Goal: Information Seeking & Learning: Compare options

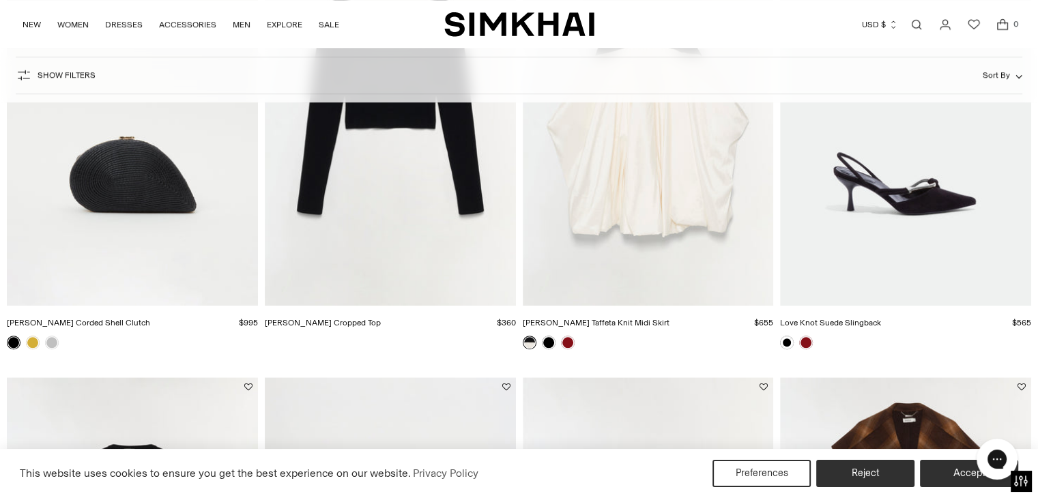
scroll to position [1444, 0]
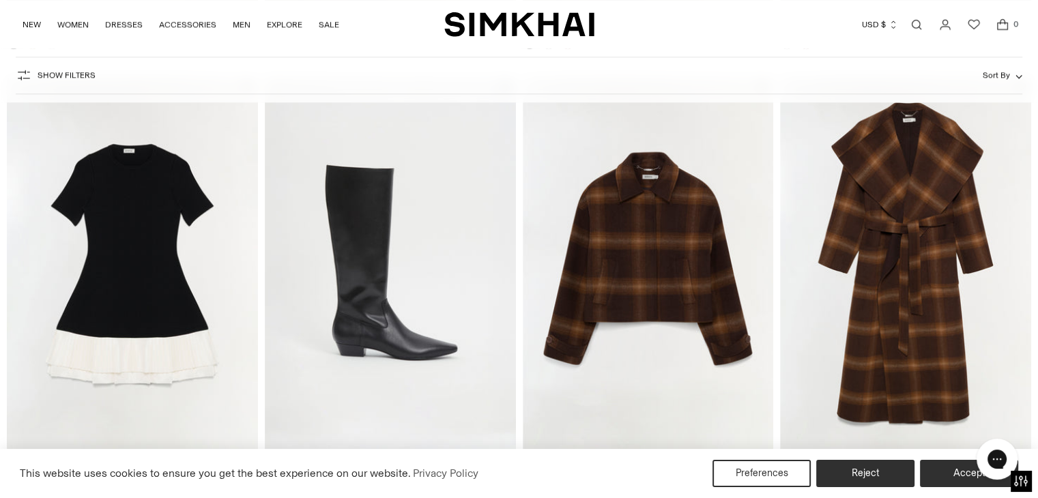
click at [0, 0] on img "Colby Wool Jacket" at bounding box center [0, 0] width 0 height 0
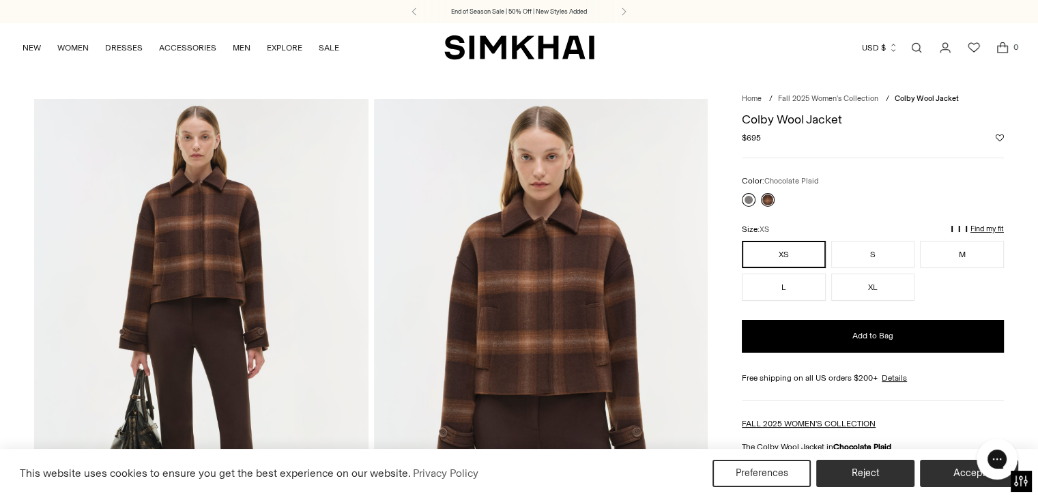
click at [749, 201] on link at bounding box center [749, 200] width 14 height 14
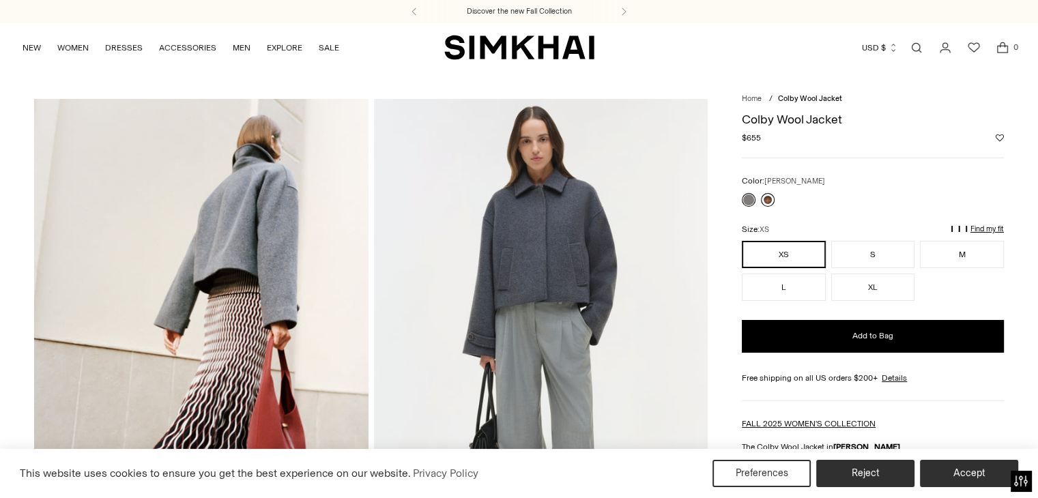
click at [769, 201] on link at bounding box center [768, 200] width 14 height 14
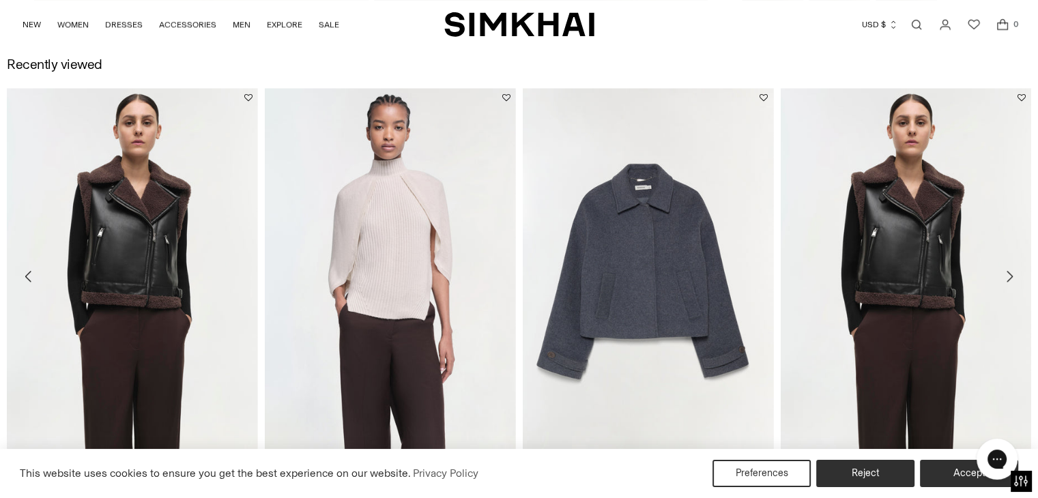
scroll to position [1611, 0]
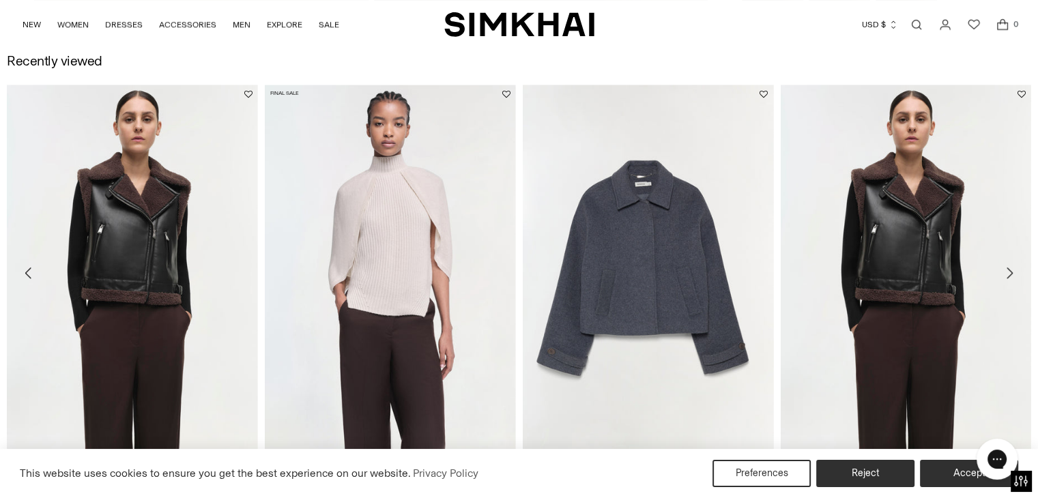
click at [0, 0] on img "Jeannie Cashmere Top" at bounding box center [0, 0] width 0 height 0
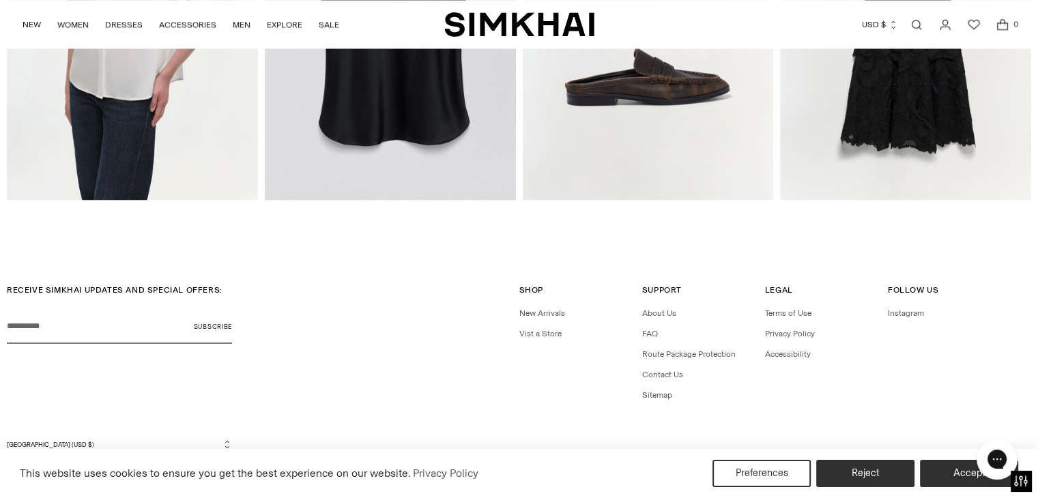
scroll to position [2348, 0]
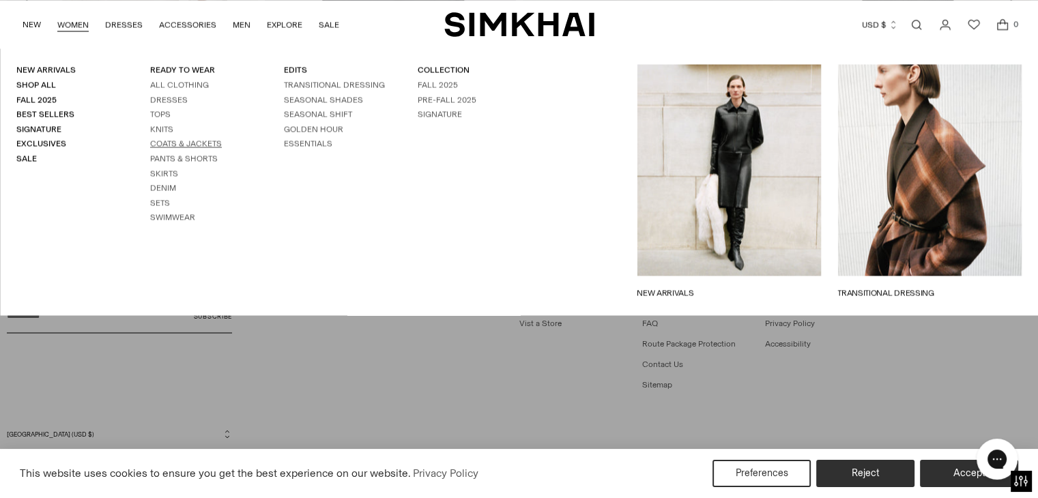
click at [181, 140] on link "Coats & Jackets" at bounding box center [186, 144] width 72 height 10
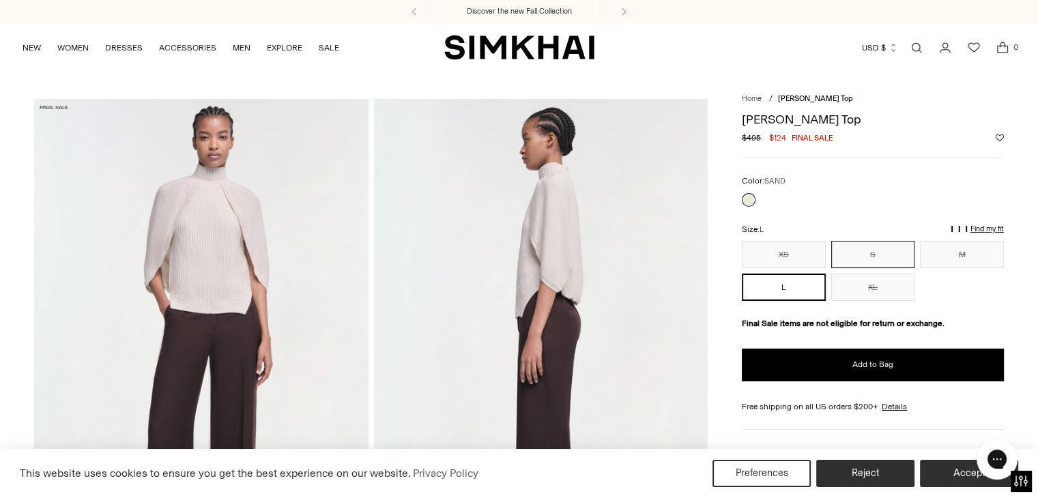
click at [871, 254] on button "S" at bounding box center [873, 254] width 84 height 27
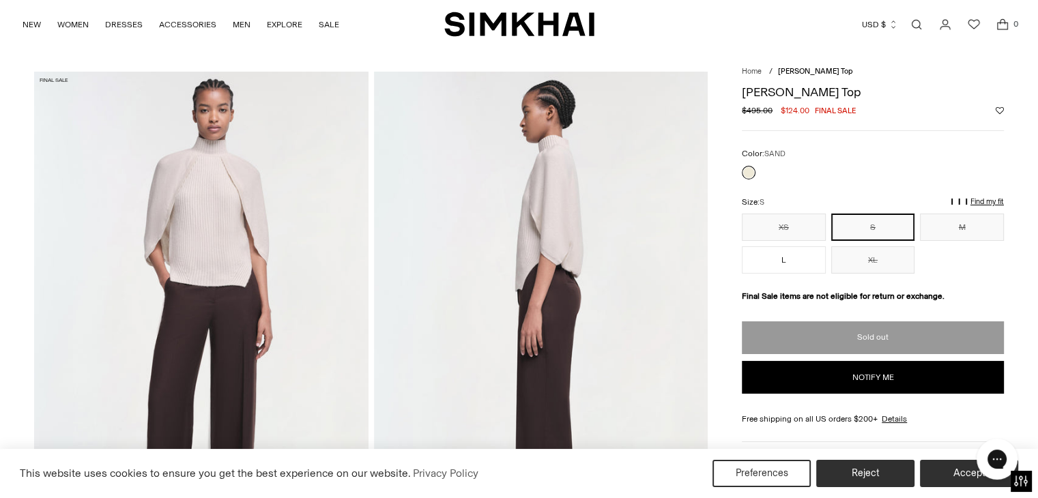
scroll to position [27, 0]
click at [957, 231] on button "M" at bounding box center [962, 227] width 84 height 27
click at [780, 227] on button "XS" at bounding box center [784, 227] width 84 height 27
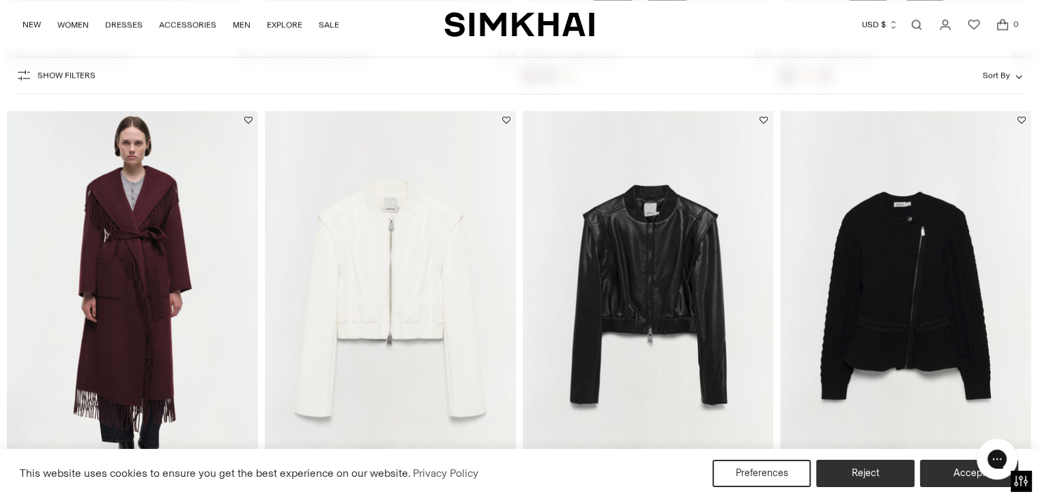
scroll to position [2348, 0]
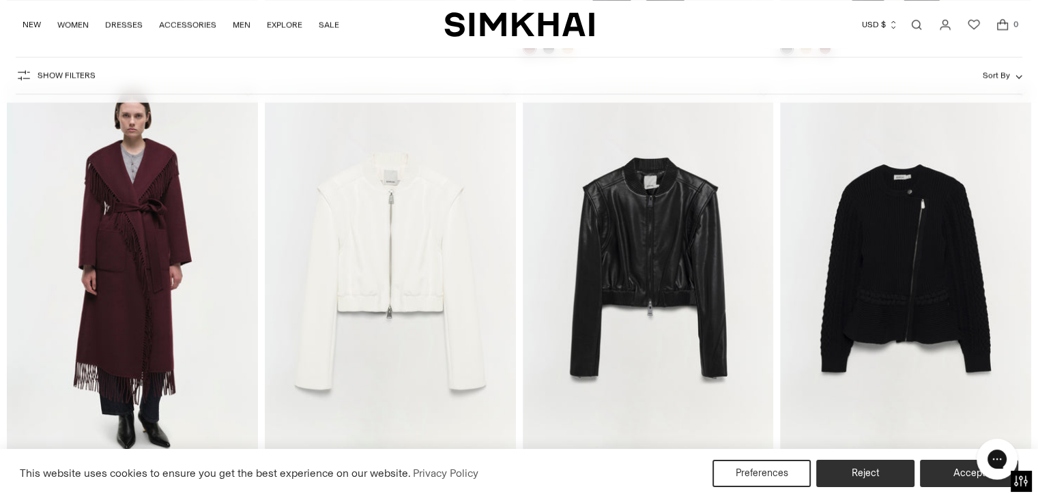
click at [0, 0] on img "Doreen Jacket" at bounding box center [0, 0] width 0 height 0
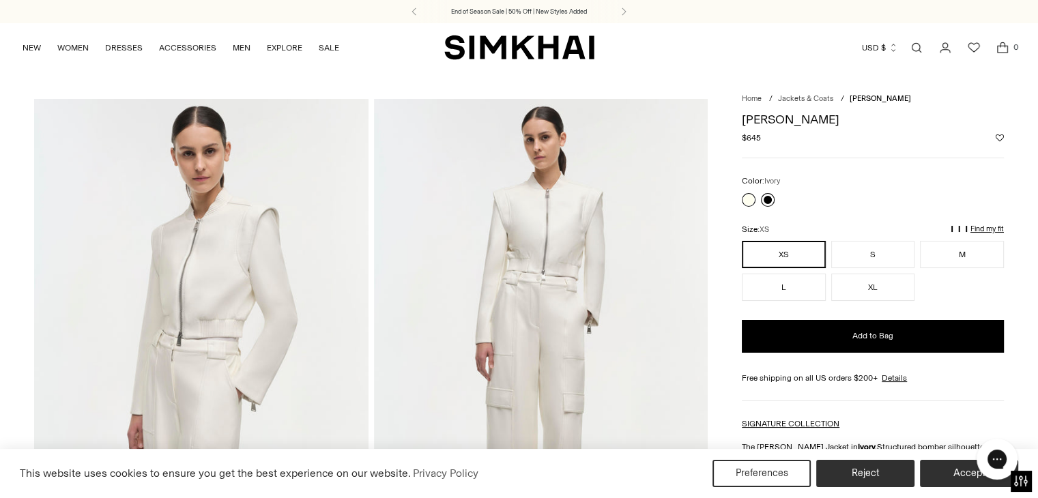
click at [769, 205] on link at bounding box center [768, 200] width 14 height 14
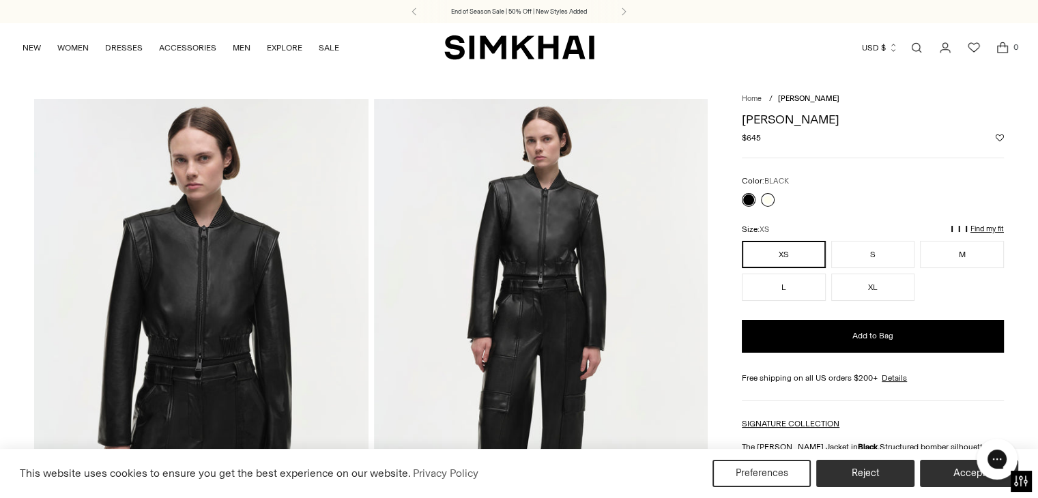
click at [769, 201] on link at bounding box center [768, 200] width 14 height 14
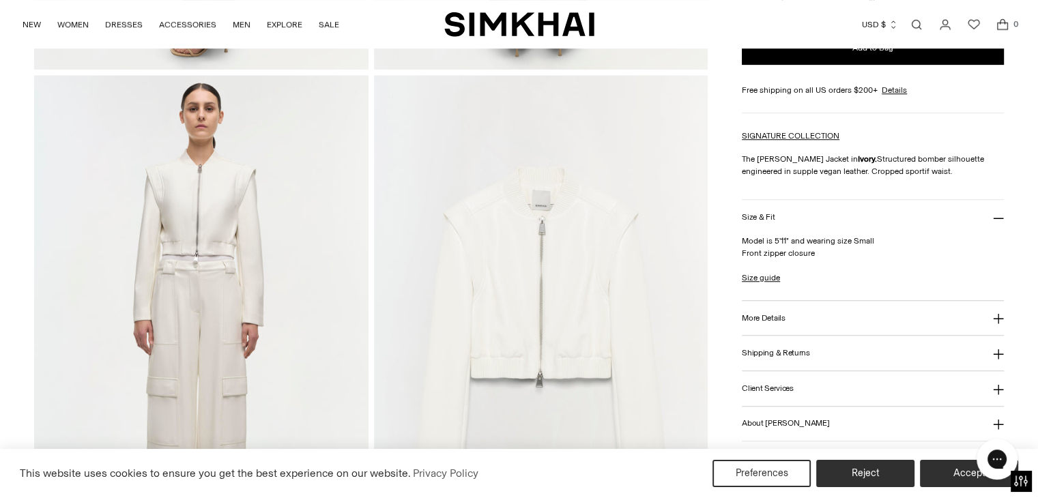
scroll to position [1025, 0]
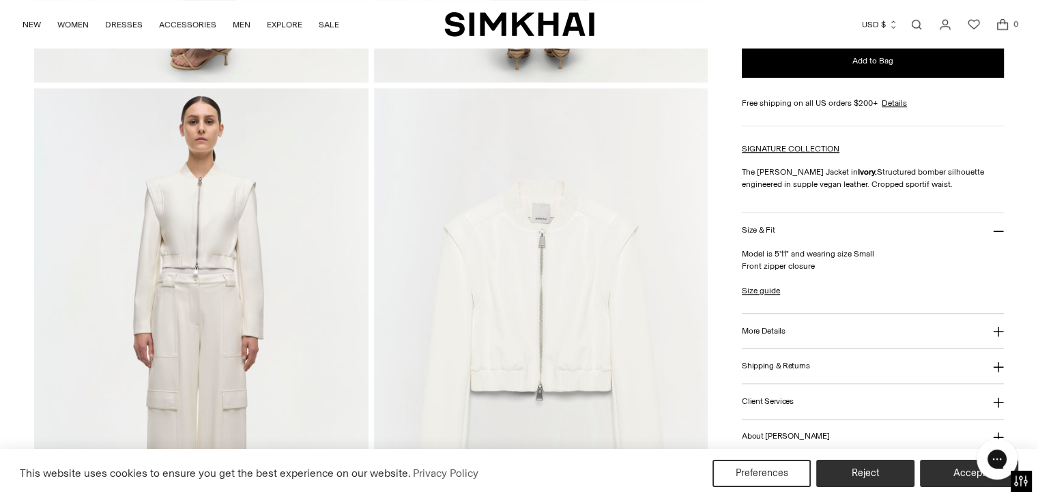
click at [243, 227] on img at bounding box center [201, 338] width 334 height 501
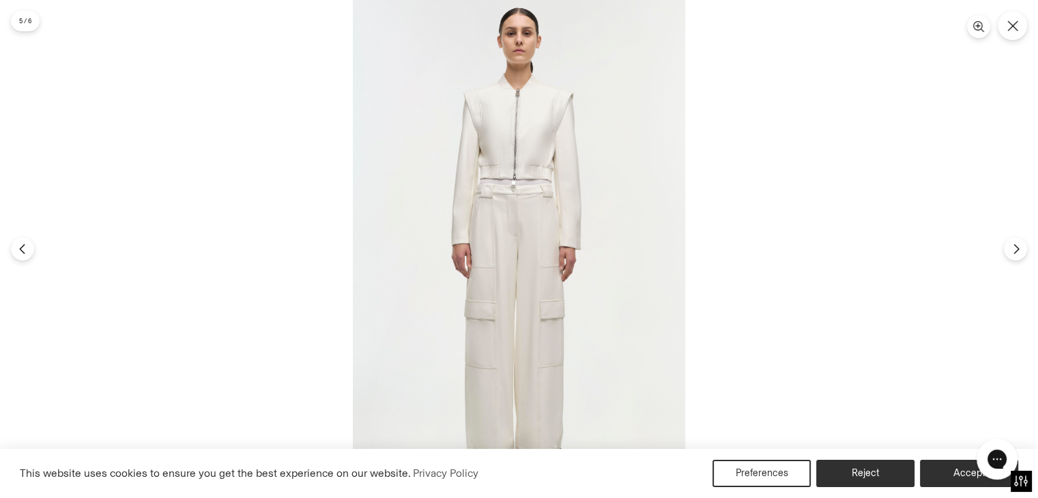
click at [505, 156] on img at bounding box center [519, 249] width 332 height 498
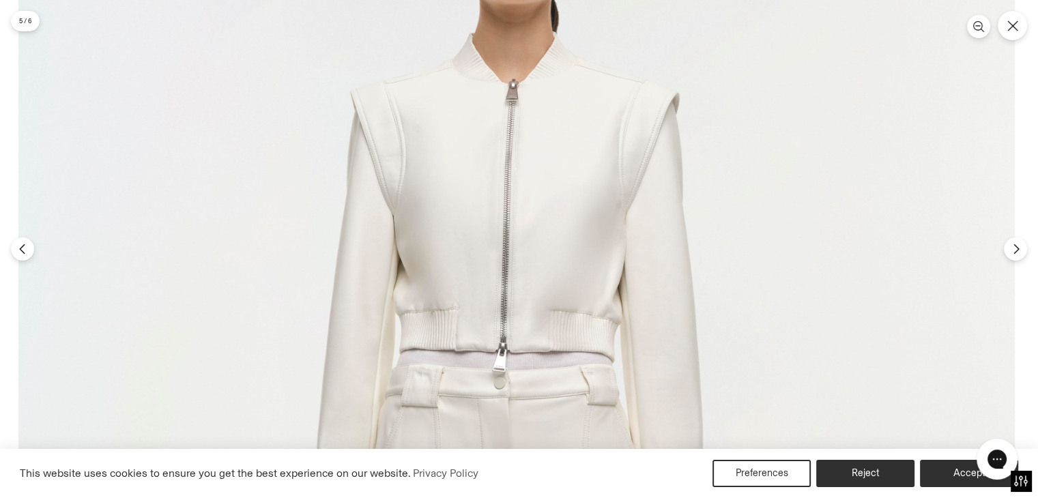
click at [1007, 35] on button "Close" at bounding box center [1013, 26] width 32 height 32
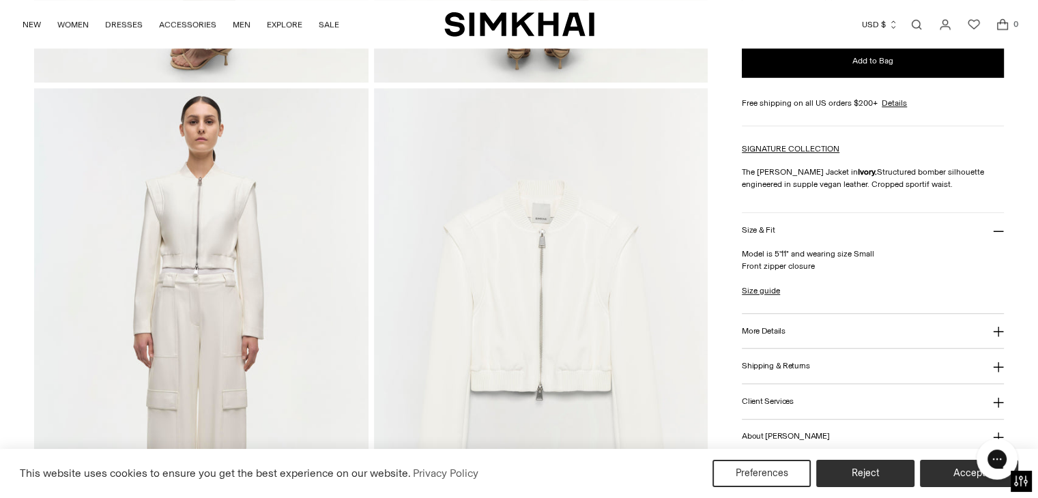
click at [997, 330] on icon at bounding box center [998, 332] width 10 height 10
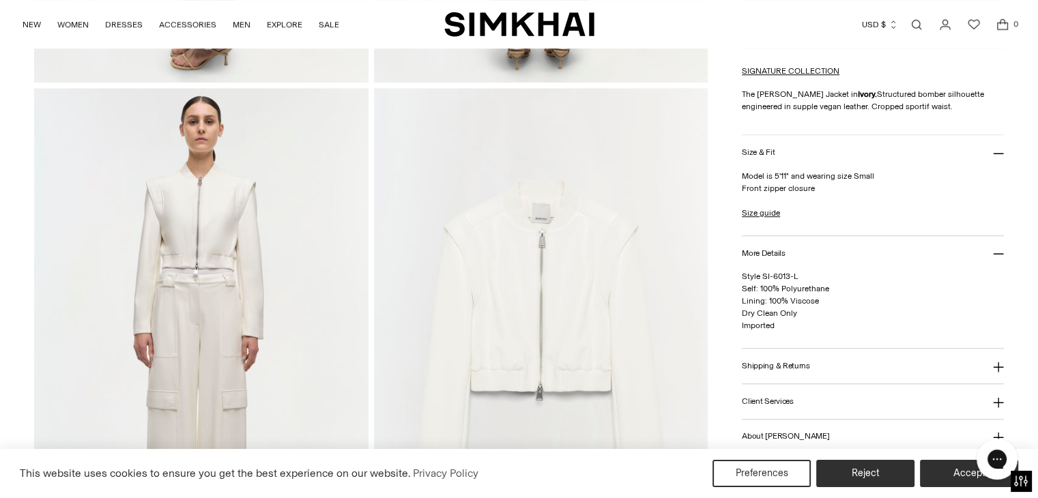
click at [1001, 252] on icon at bounding box center [998, 254] width 11 height 11
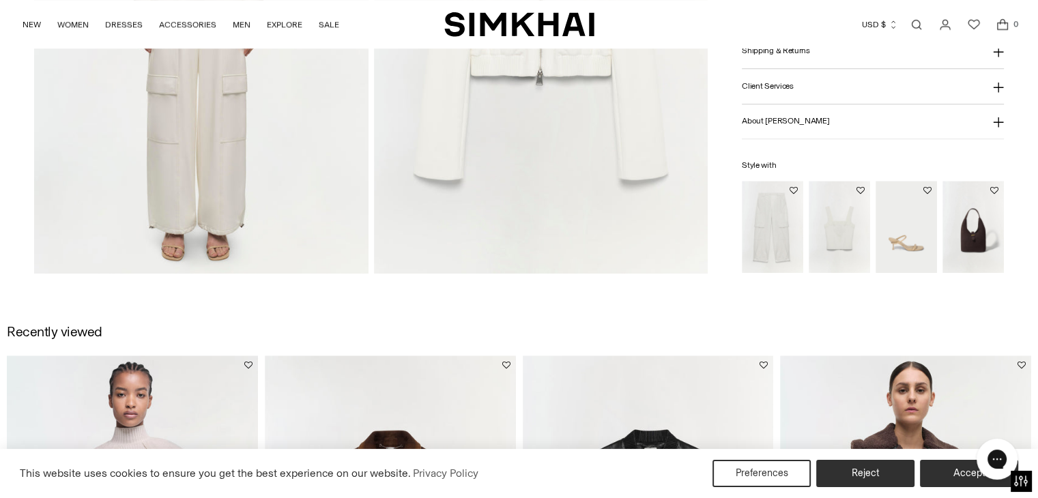
scroll to position [1418, 0]
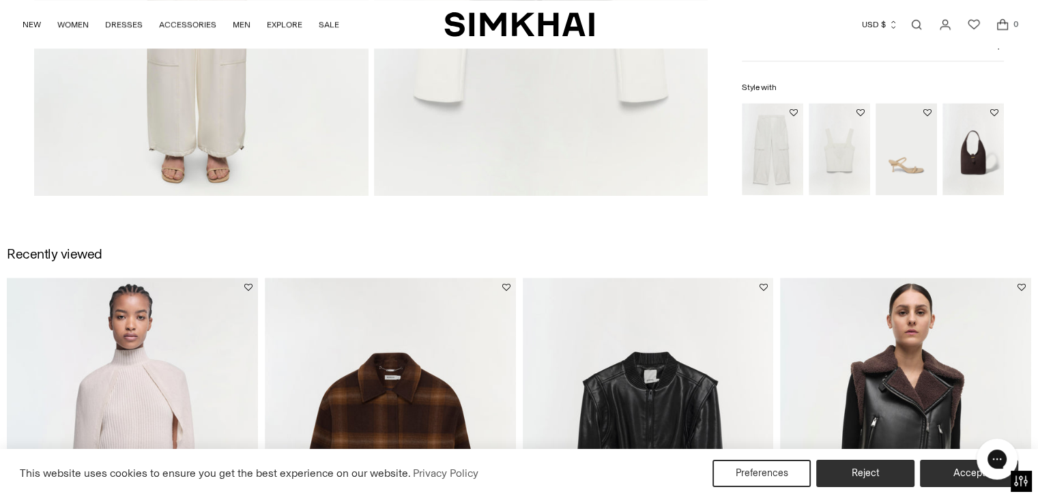
click at [0, 0] on img "Sofia Pant" at bounding box center [0, 0] width 0 height 0
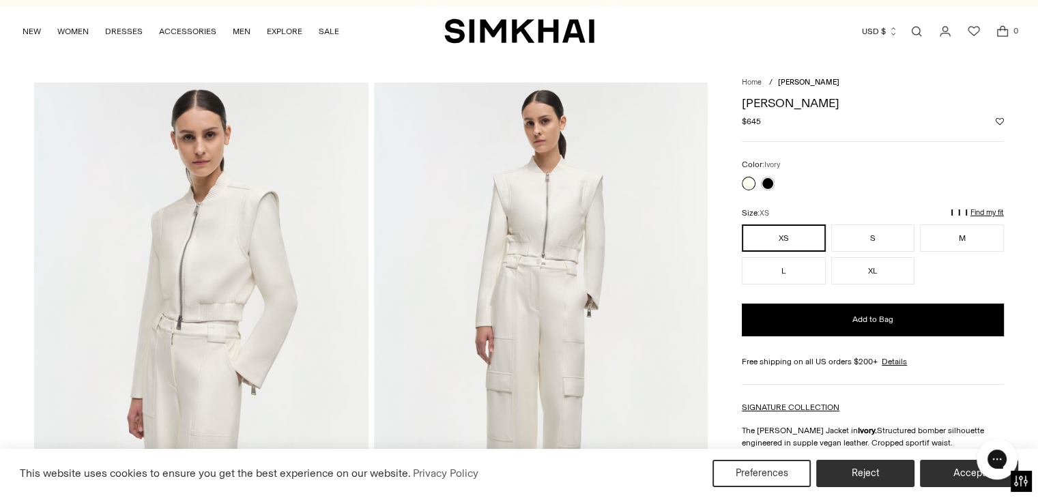
scroll to position [0, 0]
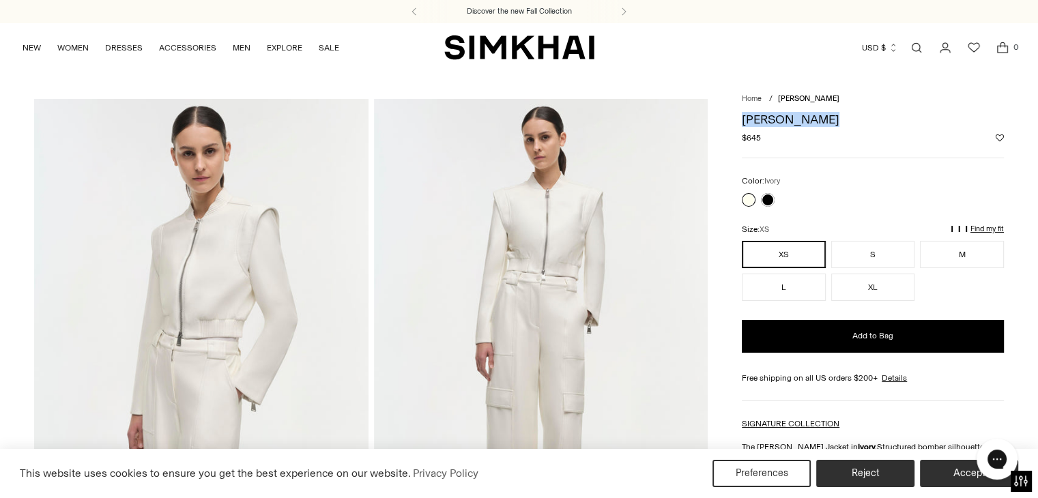
drag, startPoint x: 740, startPoint y: 116, endPoint x: 840, endPoint y: 119, distance: 99.7
copy h1 "Doreen Jacket"
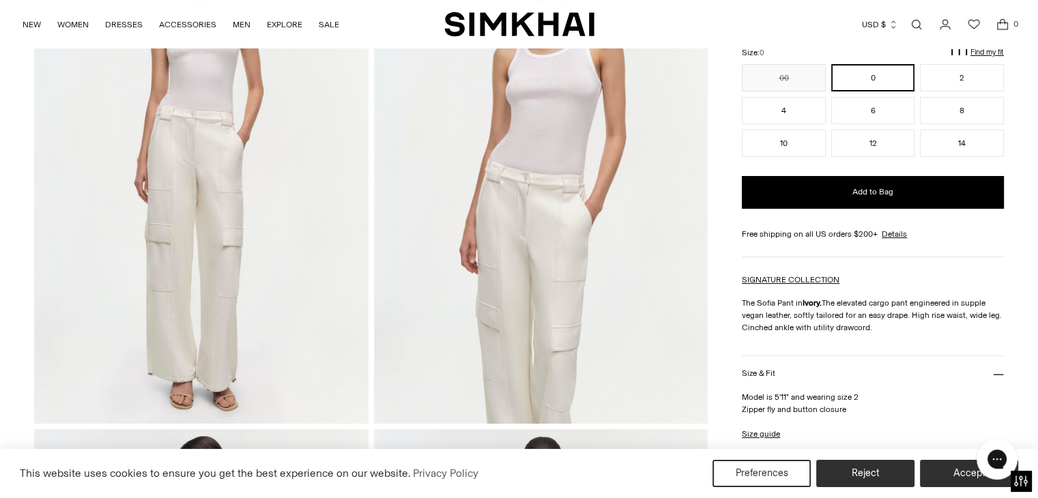
scroll to position [183, 0]
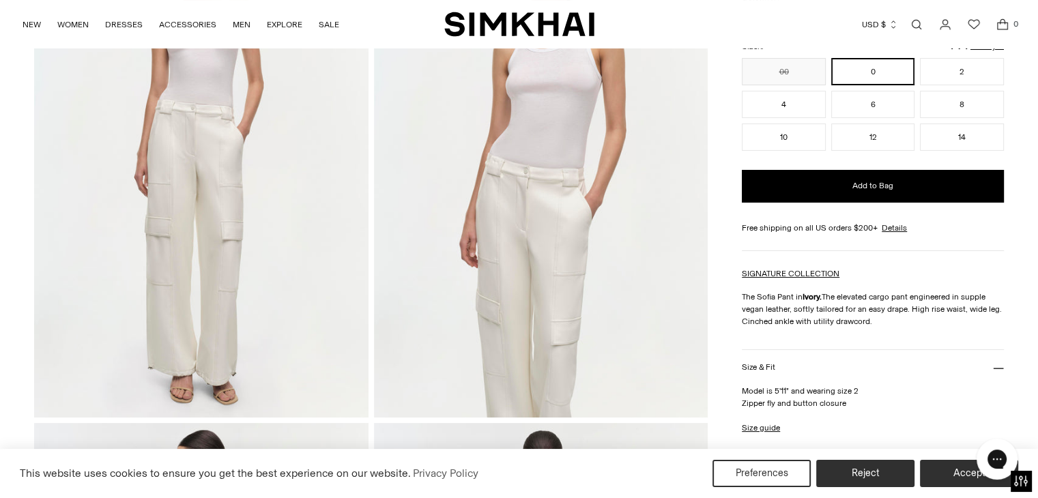
click at [552, 276] on img at bounding box center [541, 166] width 334 height 501
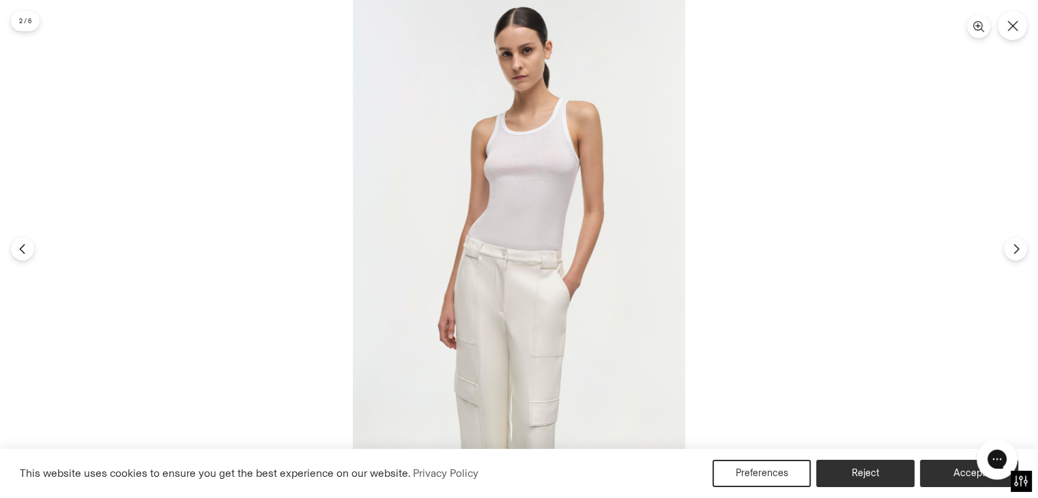
click at [552, 302] on img at bounding box center [519, 249] width 332 height 498
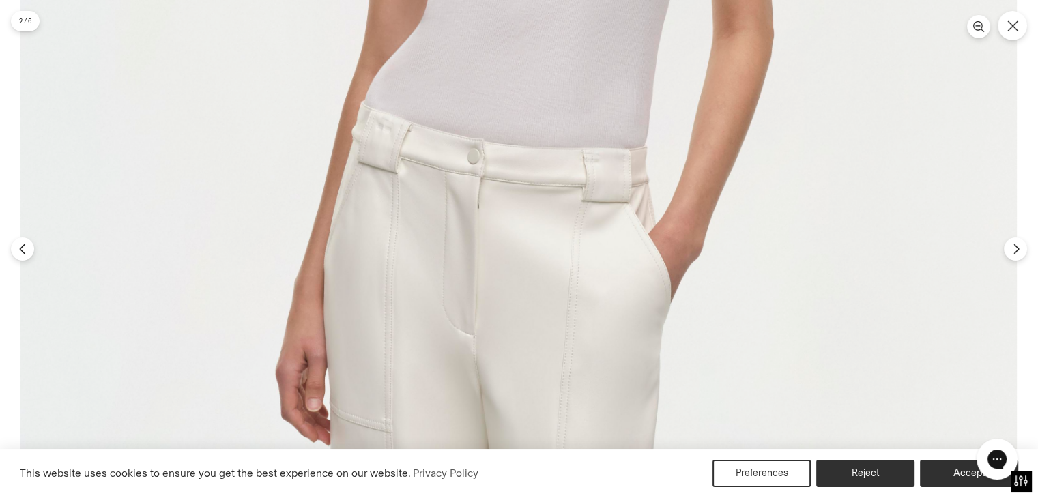
scroll to position [593, 0]
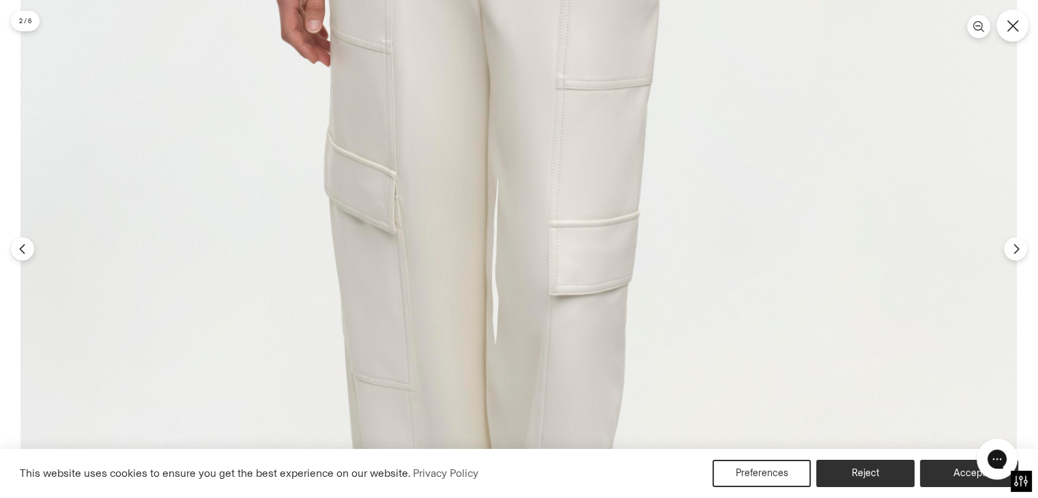
click at [1016, 25] on icon "Close" at bounding box center [1013, 26] width 12 height 12
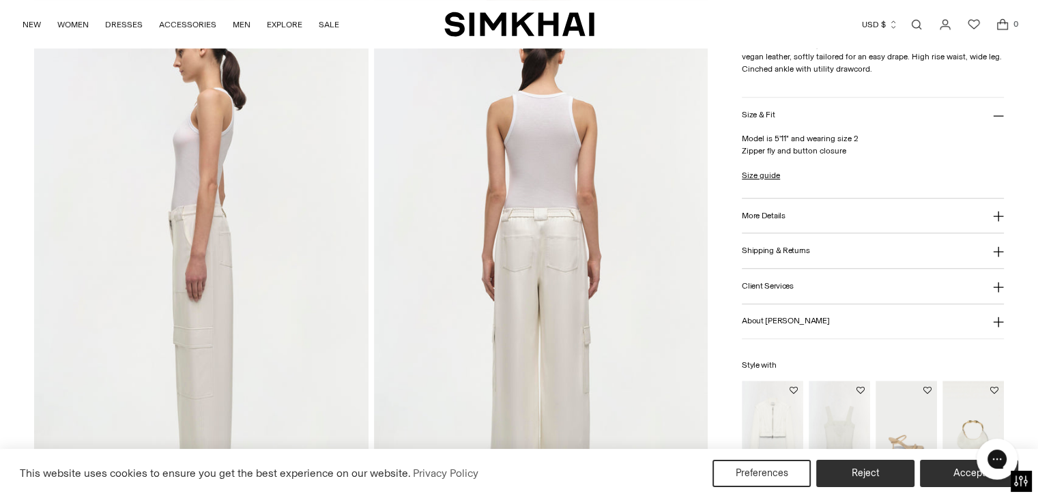
click at [997, 215] on icon at bounding box center [998, 217] width 10 height 10
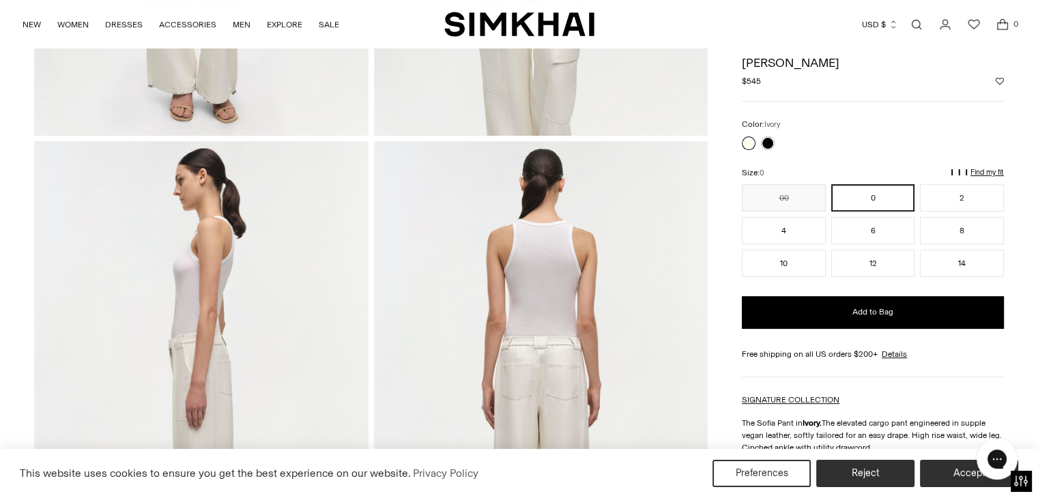
scroll to position [452, 0]
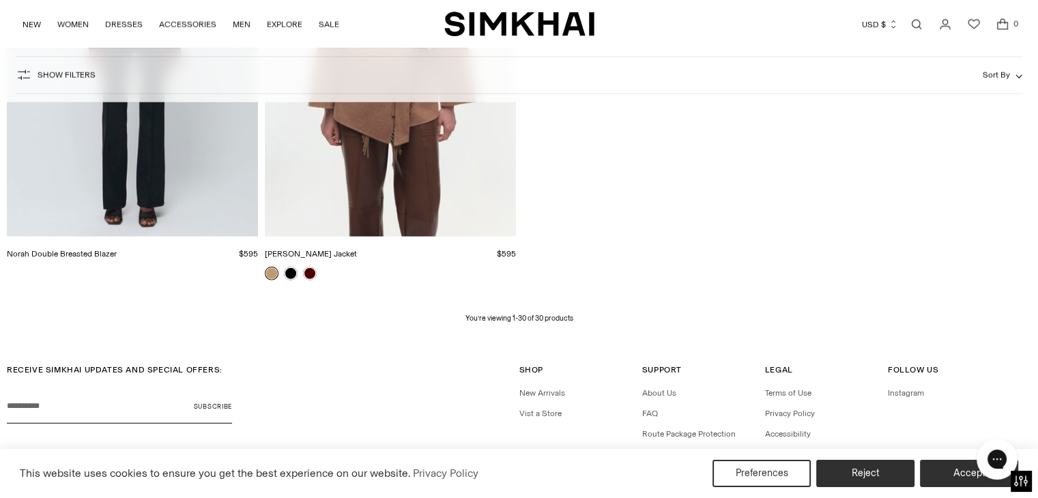
scroll to position [3413, 0]
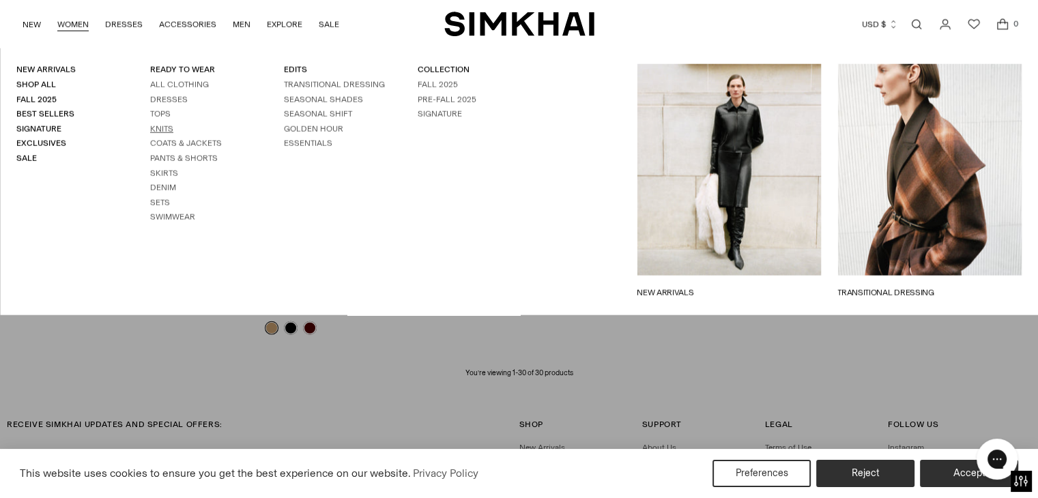
click at [160, 129] on link "Knits" at bounding box center [161, 129] width 23 height 10
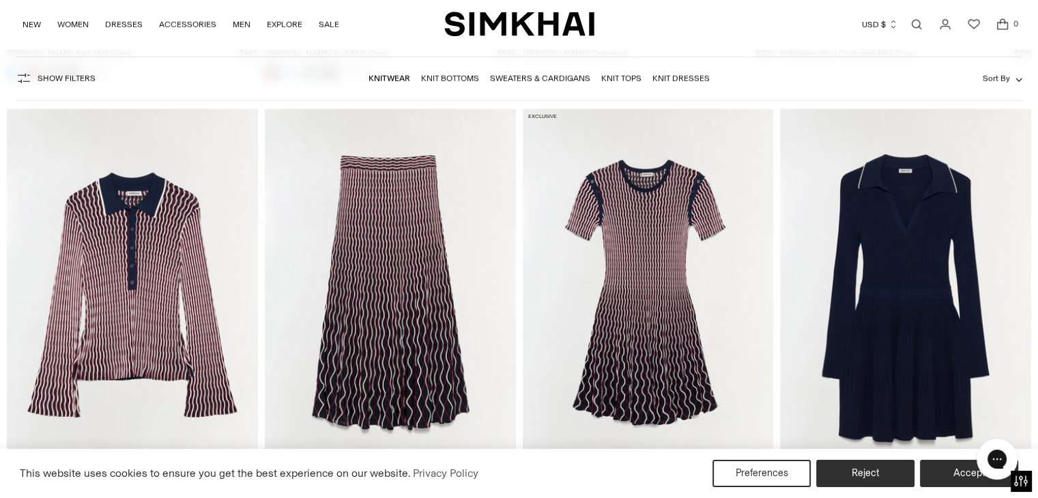
scroll to position [3812, 0]
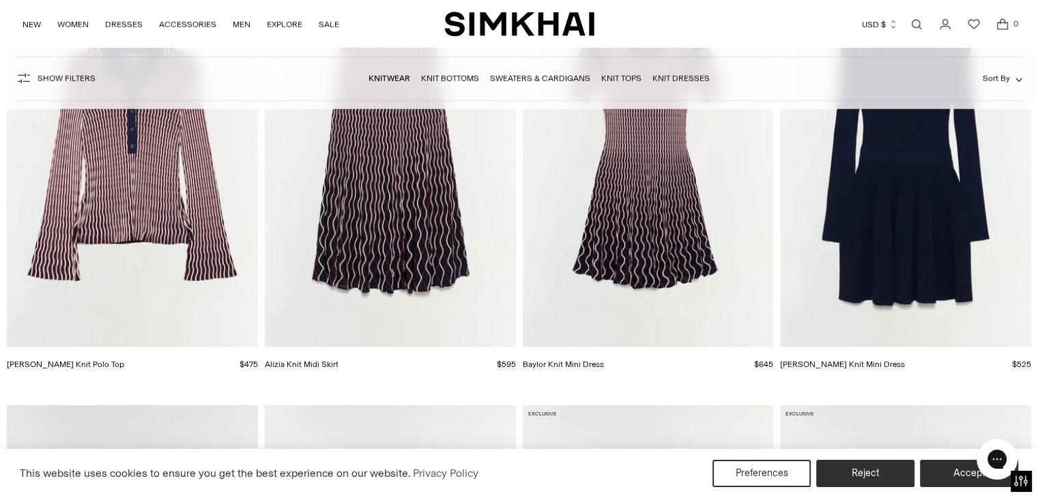
click at [1038, 489] on div "This website uses cookies to ensure you get the best experience on our website.…" at bounding box center [519, 473] width 1038 height 49
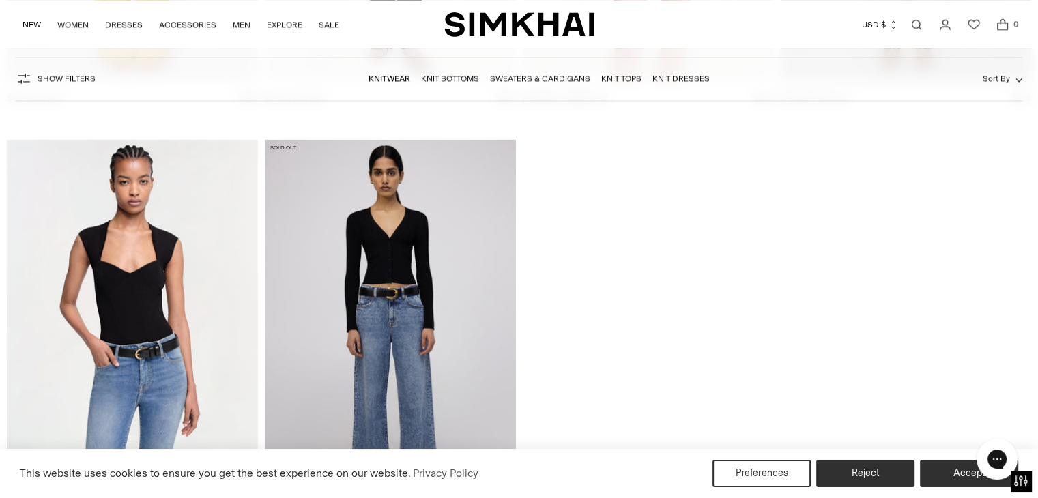
scroll to position [12708, 0]
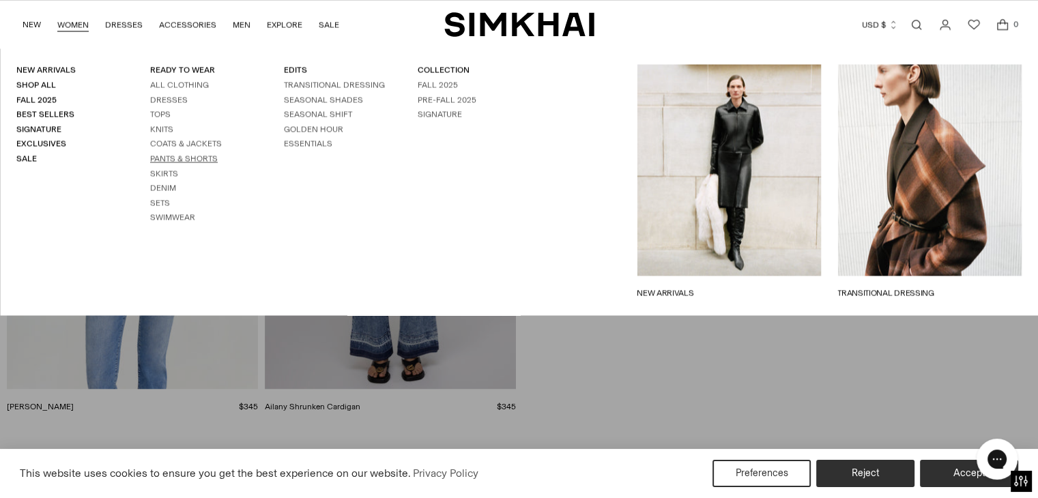
click at [199, 160] on link "Pants & Shorts" at bounding box center [184, 159] width 68 height 10
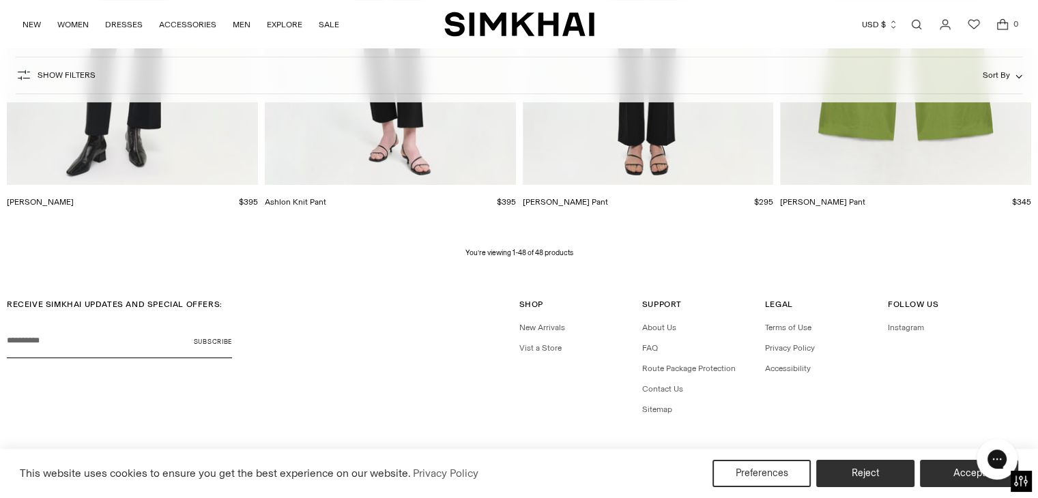
scroll to position [5326, 0]
